Goal: Transaction & Acquisition: Purchase product/service

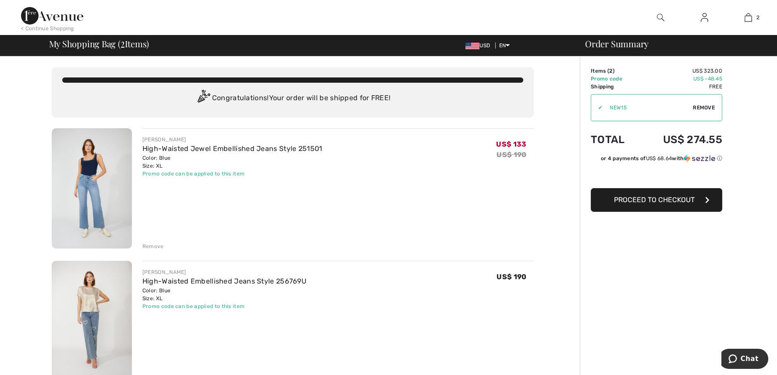
click at [175, 307] on div "Promo code can be applied to this item" at bounding box center [224, 307] width 164 height 8
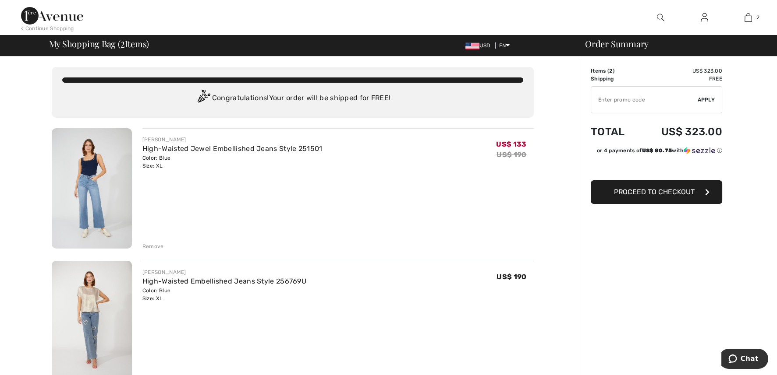
type input "NEW15"
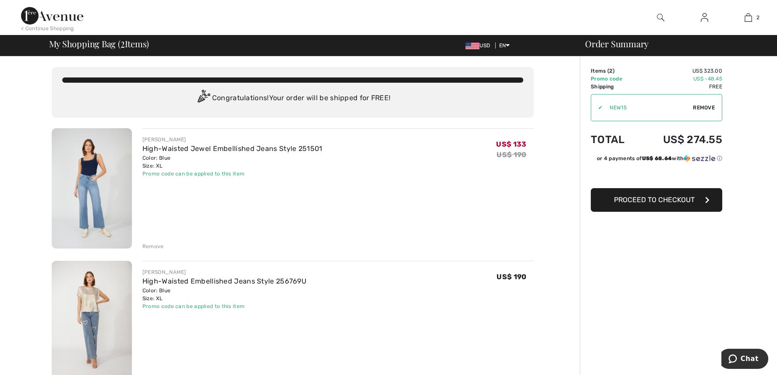
click at [703, 105] on span "Remove" at bounding box center [704, 108] width 22 height 8
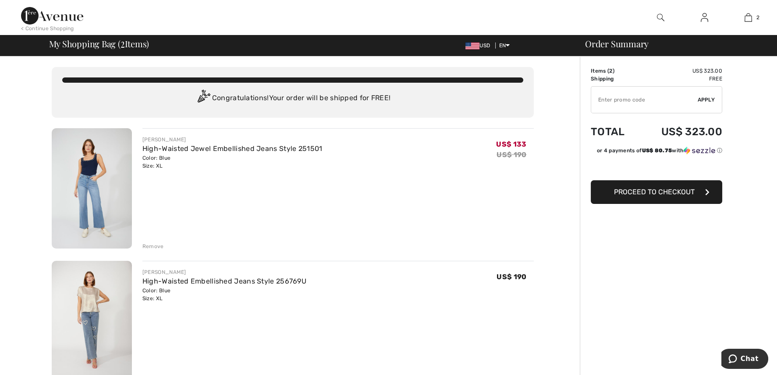
click at [153, 247] on div "Remove" at bounding box center [152, 247] width 21 height 8
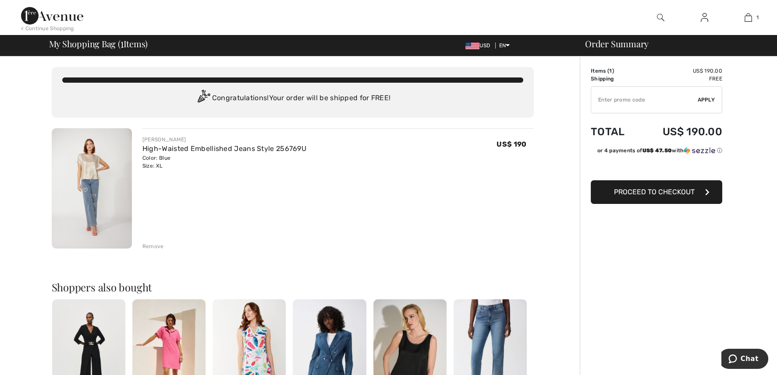
click at [153, 246] on div "Remove" at bounding box center [152, 247] width 21 height 8
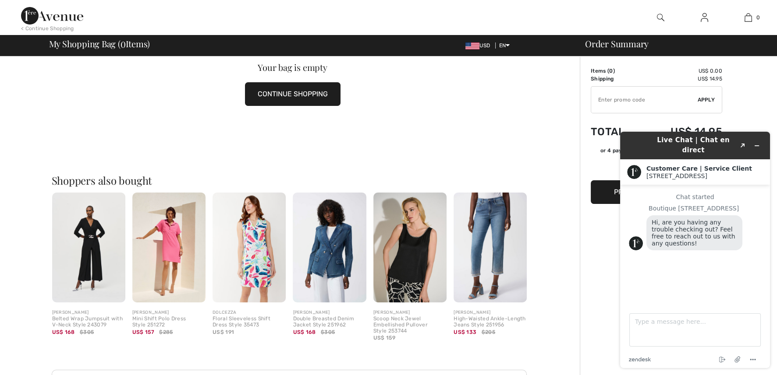
scroll to position [99, 0]
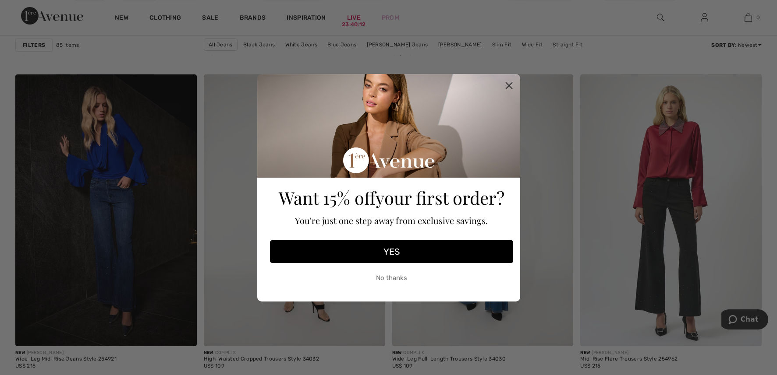
scroll to position [786, 0]
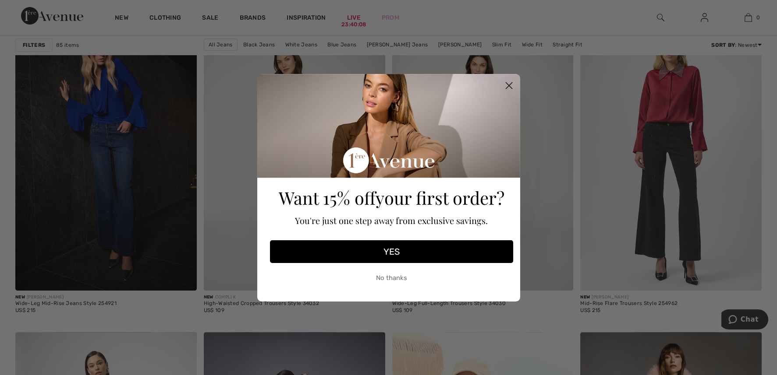
click at [511, 85] on circle "Close dialog" at bounding box center [508, 85] width 14 height 14
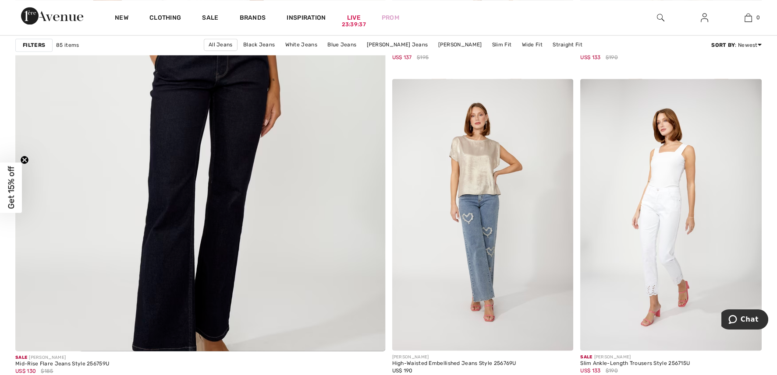
scroll to position [2874, 0]
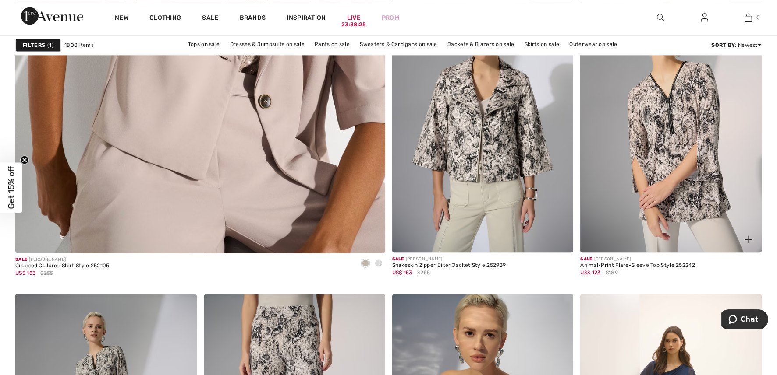
scroll to position [2811, 0]
